Goal: Task Accomplishment & Management: Manage account settings

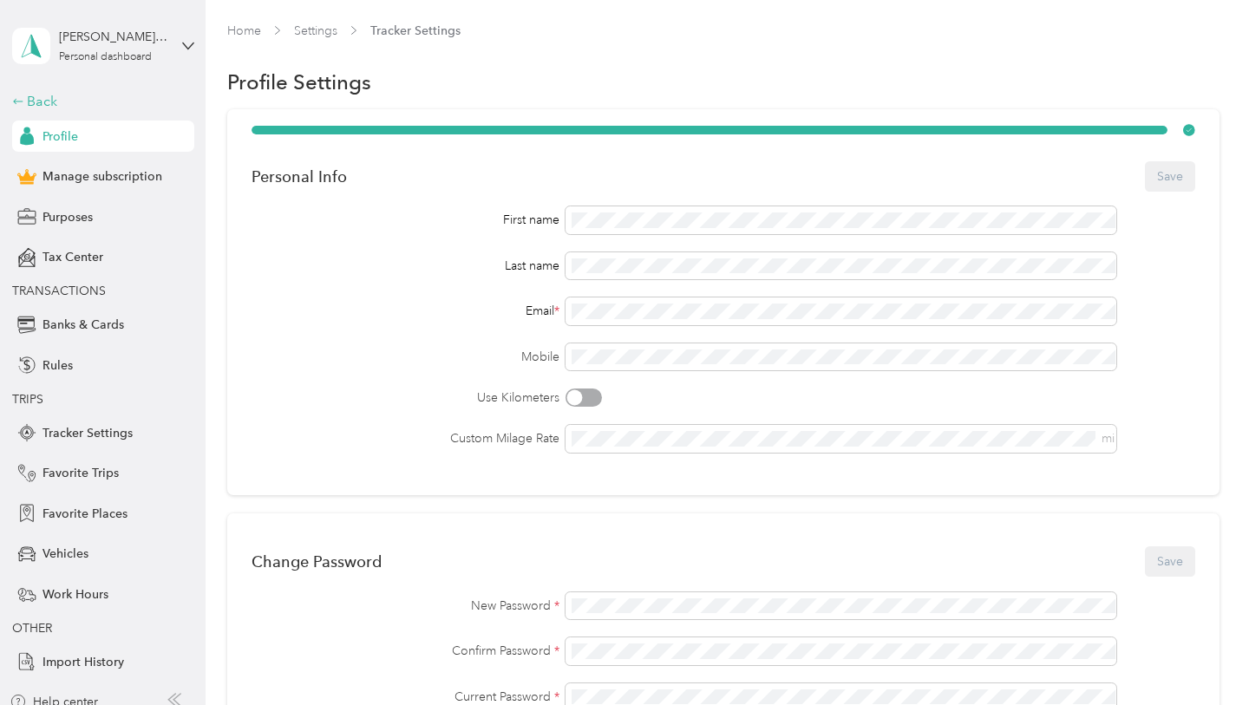
click at [54, 101] on div "Back" at bounding box center [99, 101] width 174 height 21
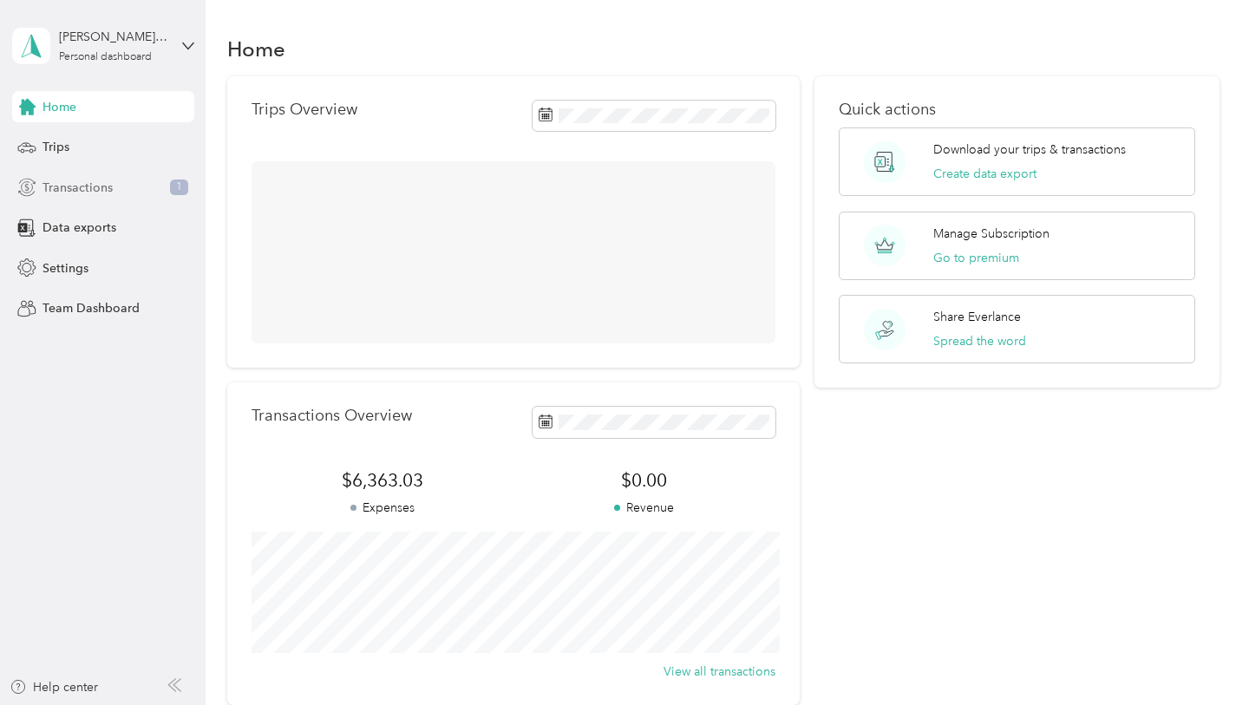
click at [70, 175] on div "Transactions 1" at bounding box center [103, 187] width 182 height 31
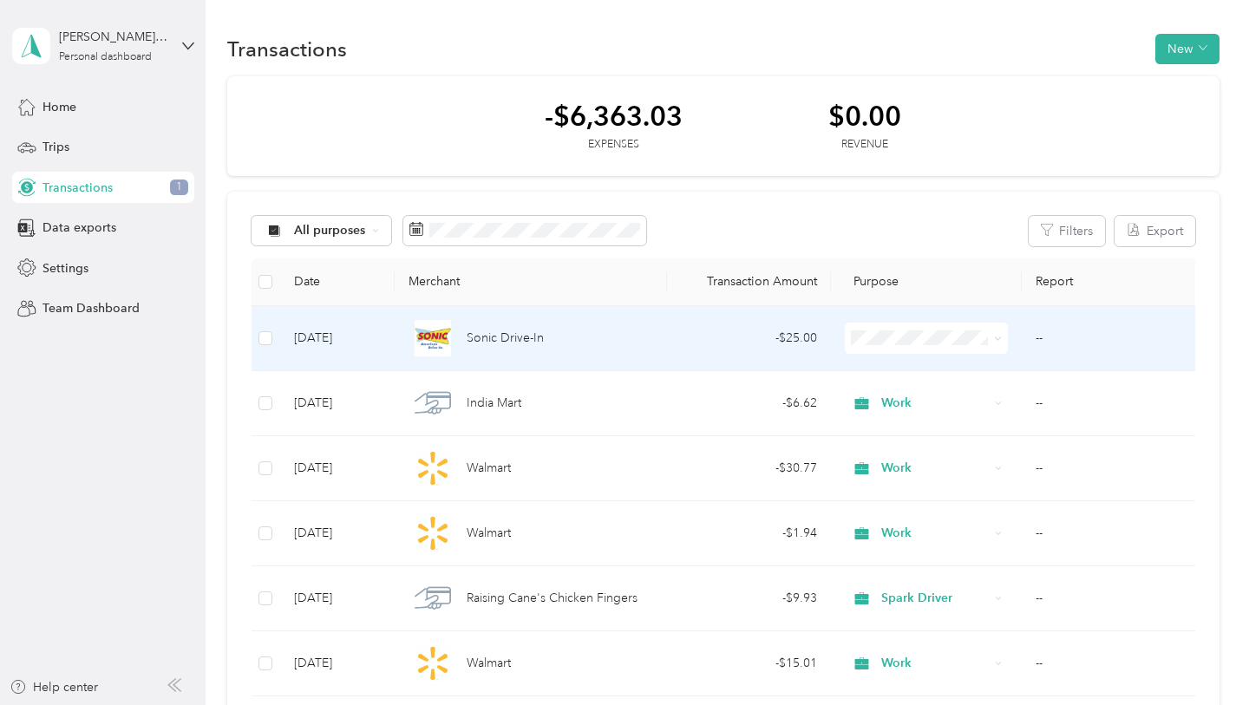
click at [929, 328] on span at bounding box center [926, 338] width 163 height 31
click at [922, 370] on li "Work" at bounding box center [926, 369] width 163 height 30
